Goal: Transaction & Acquisition: Purchase product/service

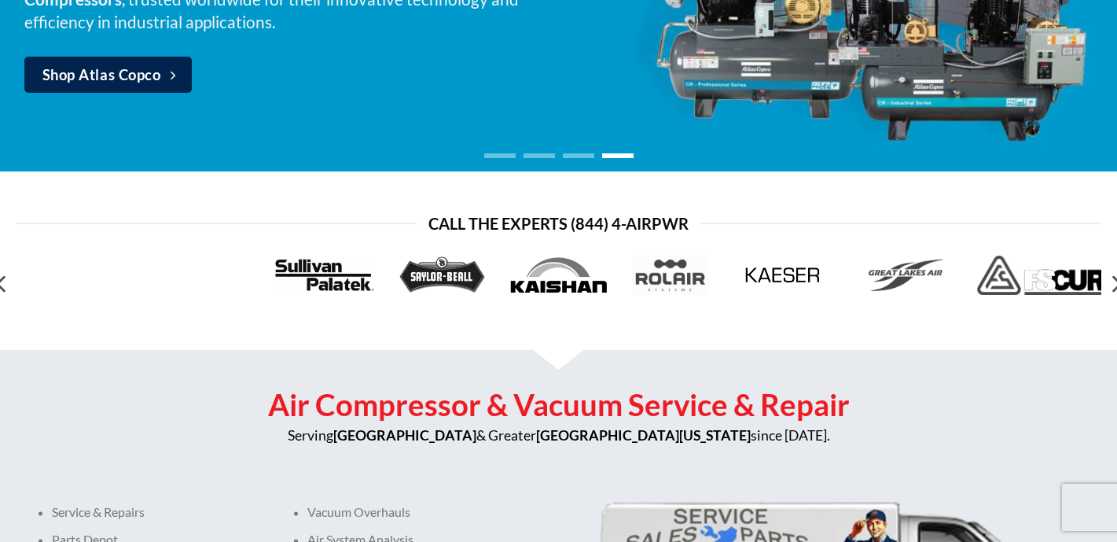
scroll to position [326, 0]
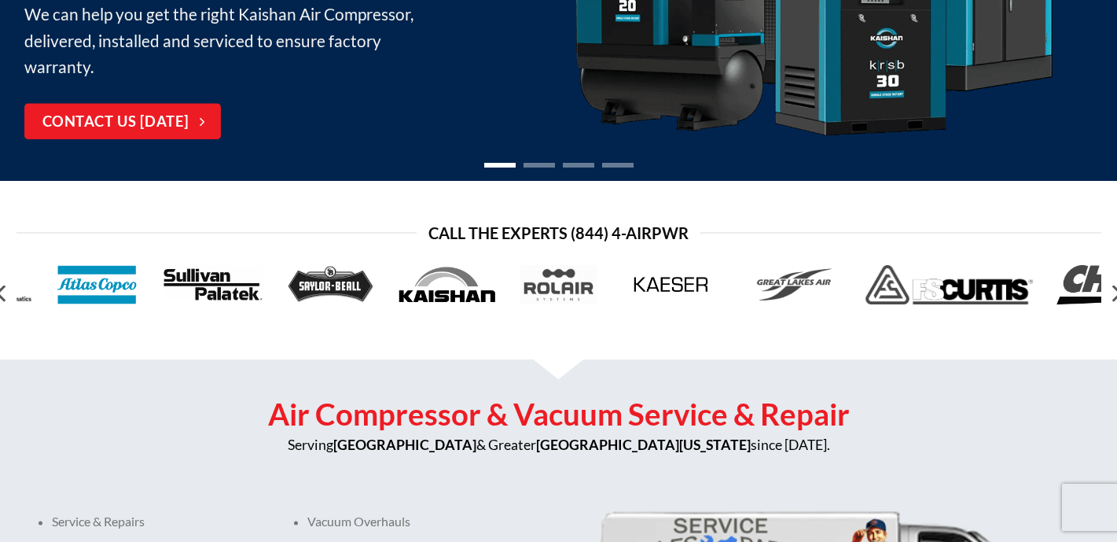
click at [101, 277] on img at bounding box center [97, 284] width 81 height 39
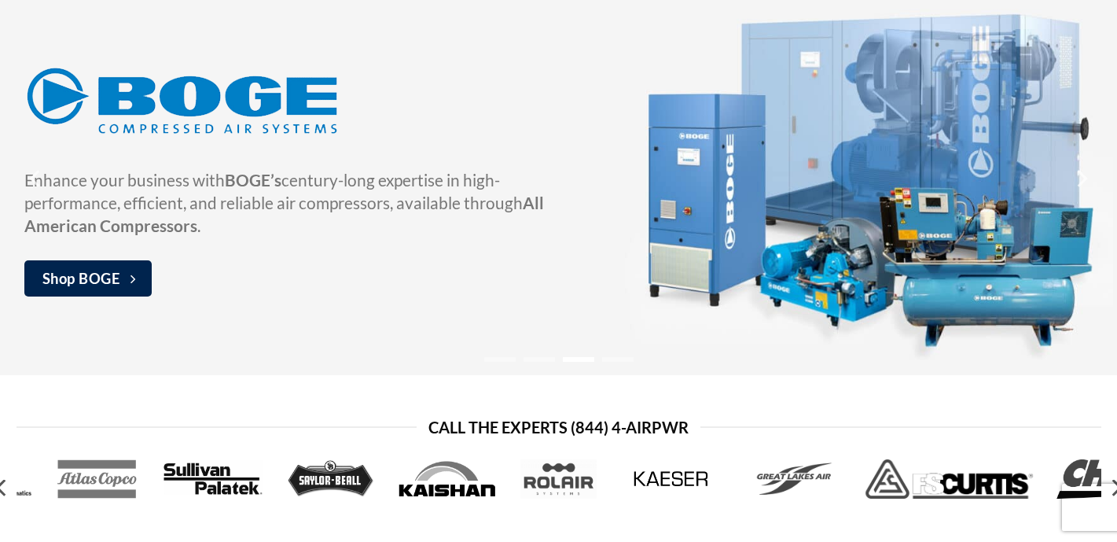
scroll to position [0, 0]
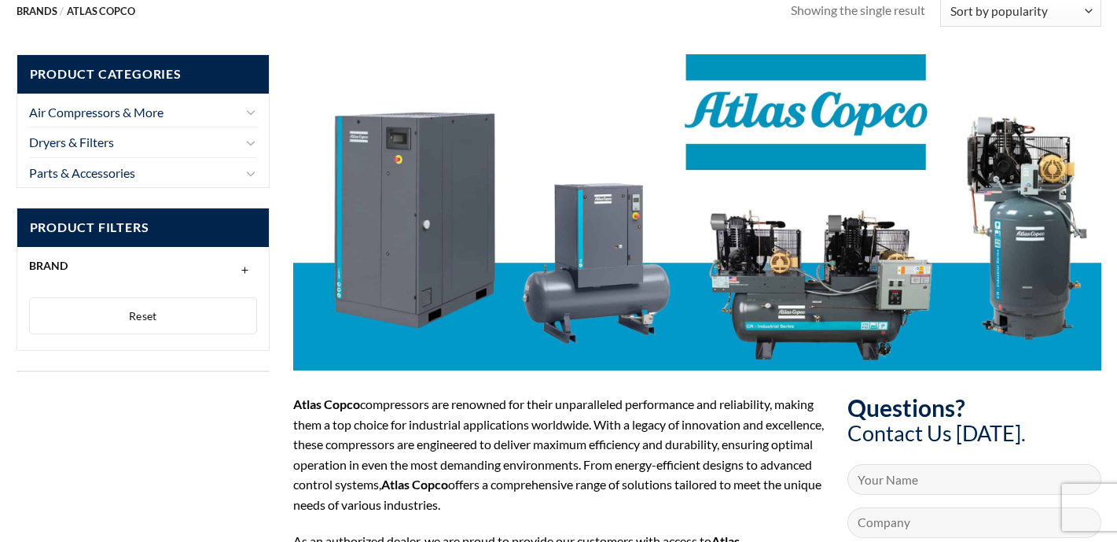
scroll to position [105, 0]
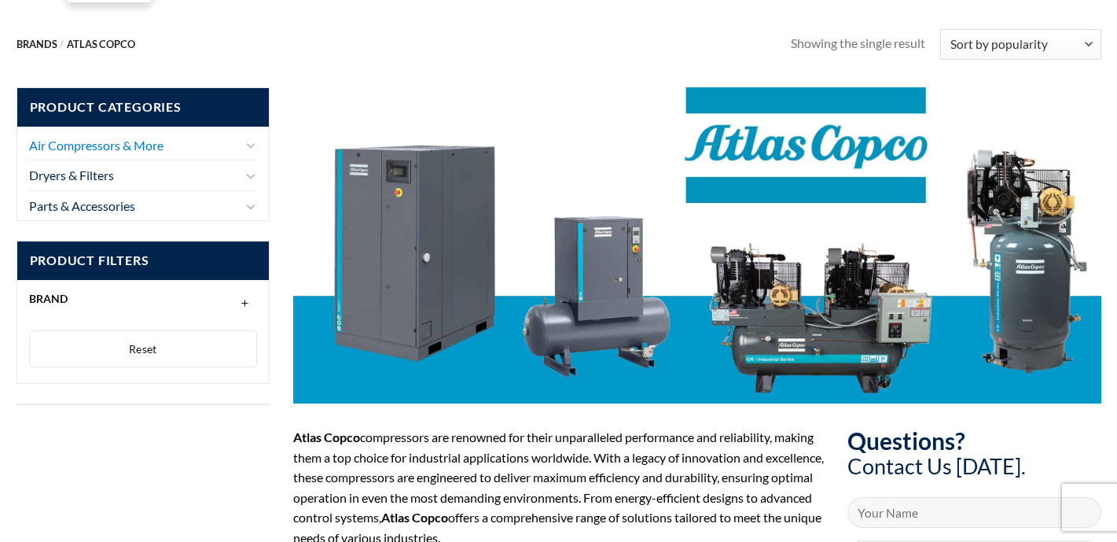
click at [123, 142] on link "Air Compressors & More" at bounding box center [135, 145] width 212 height 30
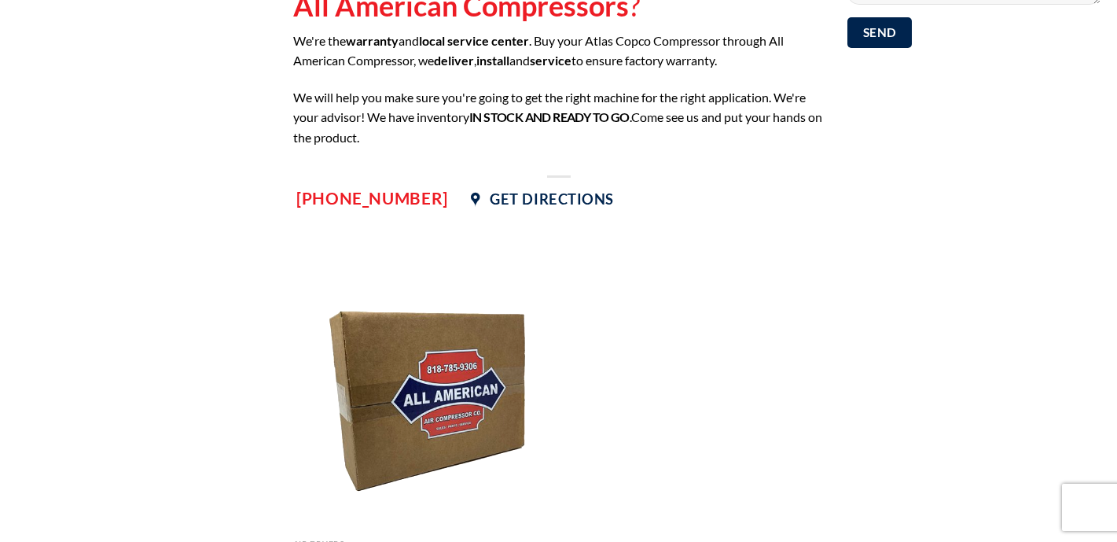
scroll to position [860, 0]
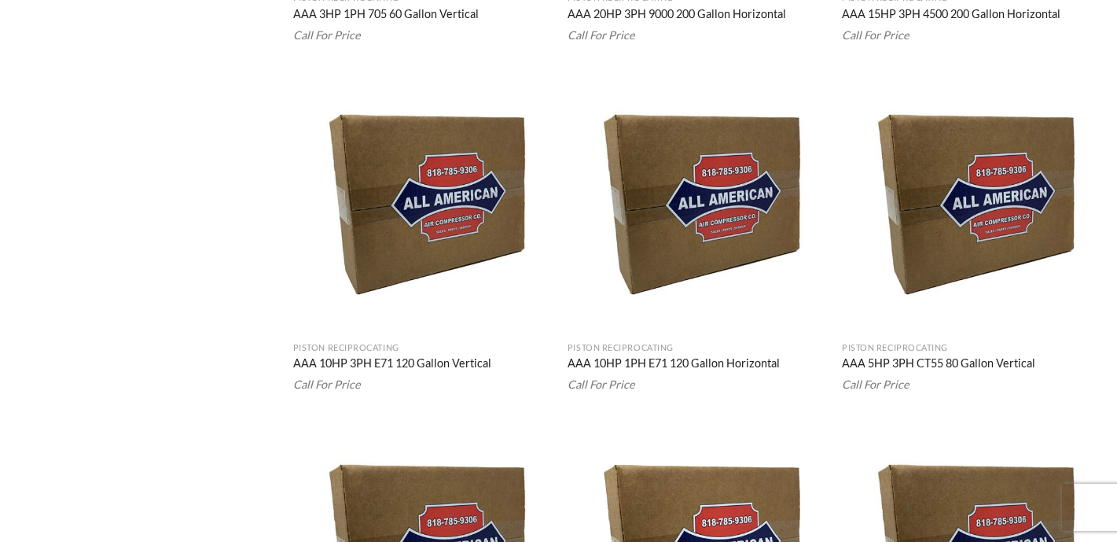
scroll to position [2042, 0]
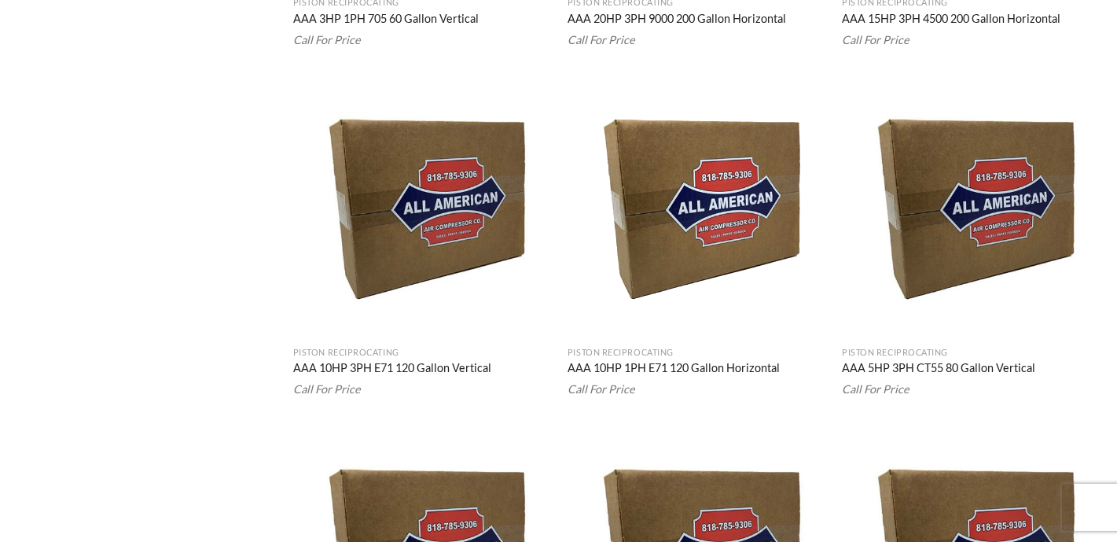
click at [672, 251] on img "AAA 10HP 1PH E71 120 Gallon Horizontal" at bounding box center [697, 208] width 259 height 259
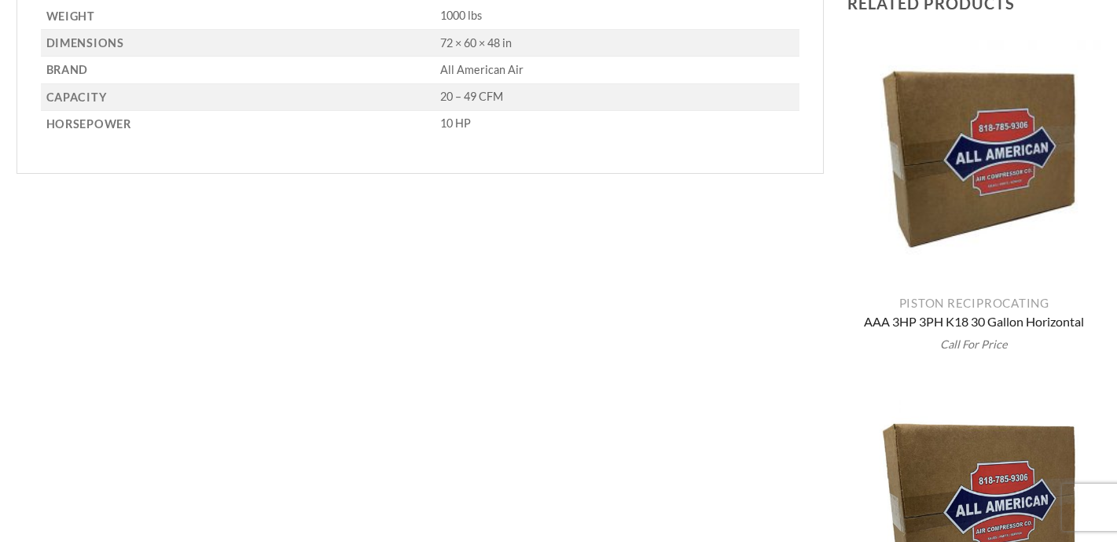
scroll to position [605, 0]
